Goal: Information Seeking & Learning: Learn about a topic

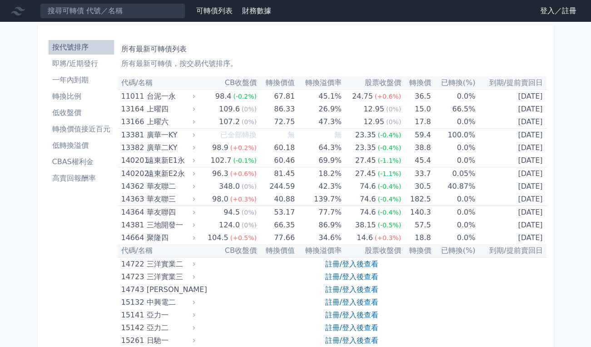
click at [76, 143] on li "低轉換溢價" at bounding box center [81, 145] width 65 height 11
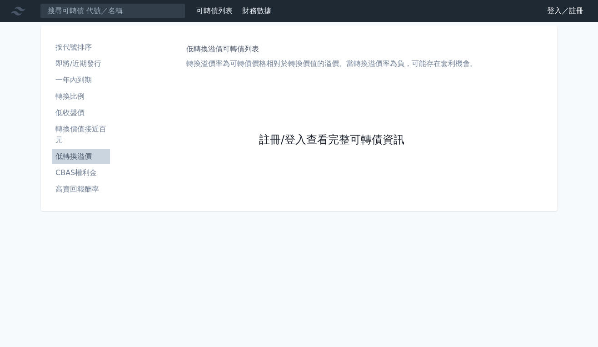
click at [294, 139] on link "註冊/登入查看完整可轉債資訊" at bounding box center [331, 140] width 145 height 15
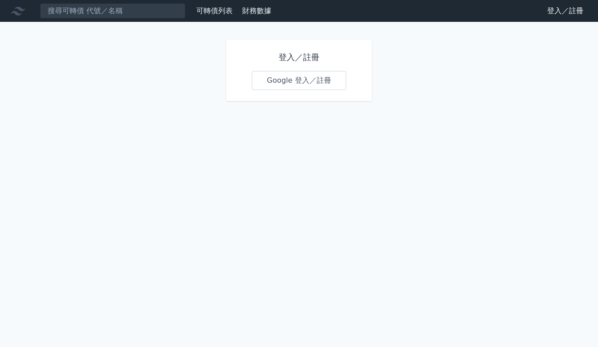
click at [282, 79] on link "Google 登入／註冊" at bounding box center [299, 80] width 94 height 19
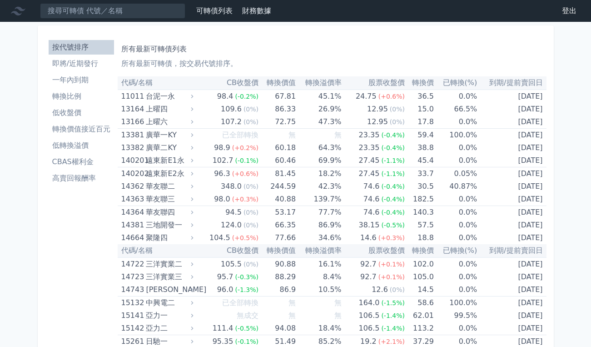
click at [74, 144] on li "低轉換溢價" at bounding box center [81, 145] width 65 height 11
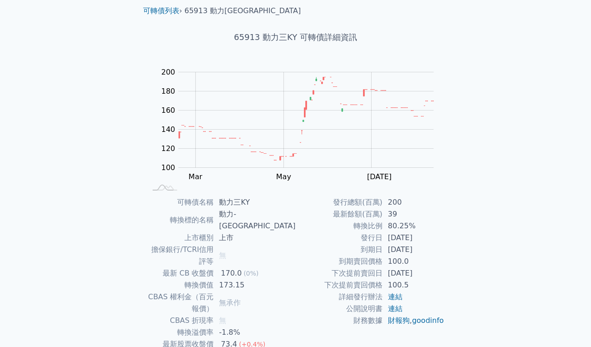
scroll to position [74, 0]
